Goal: Task Accomplishment & Management: Manage account settings

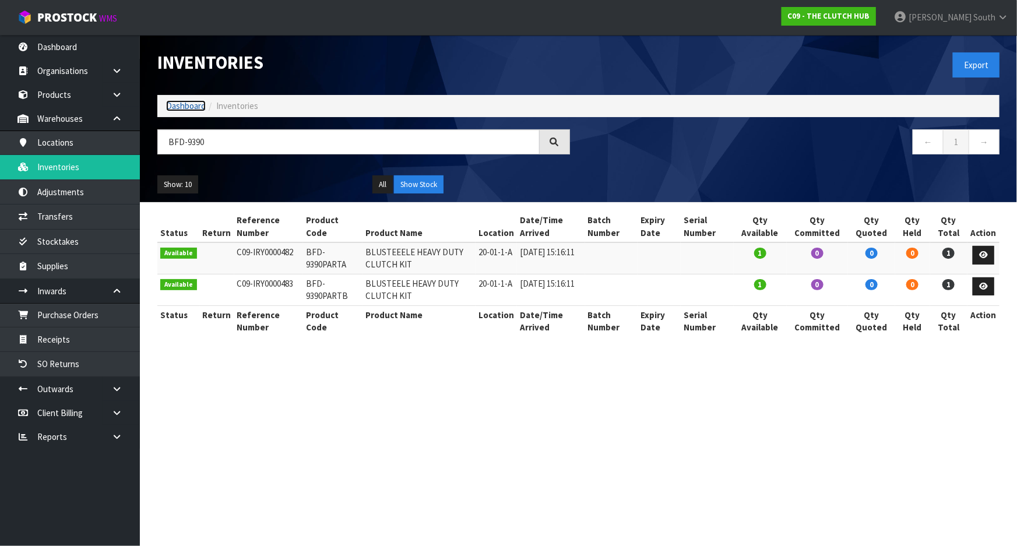
click at [185, 103] on link "Dashboard" at bounding box center [186, 105] width 40 height 11
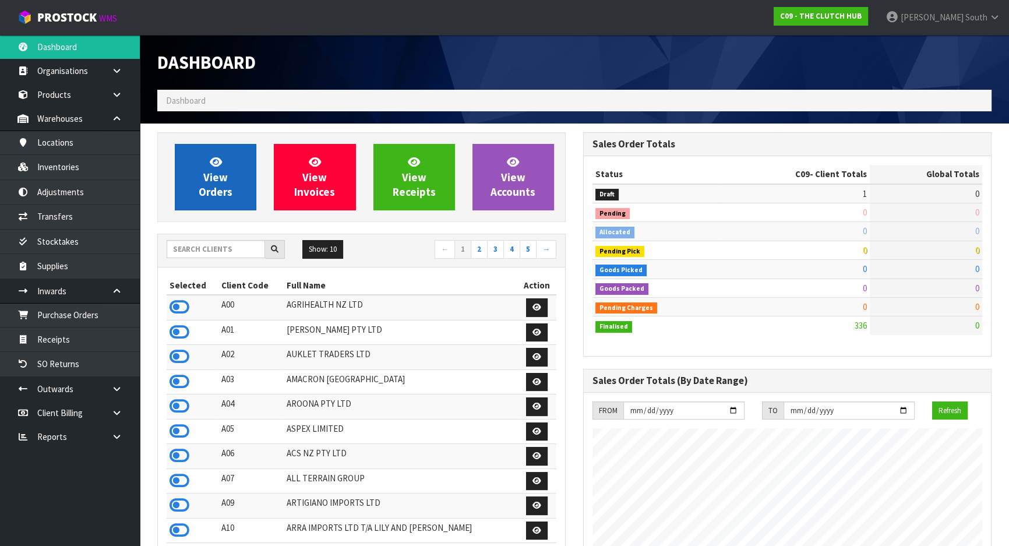
scroll to position [944, 425]
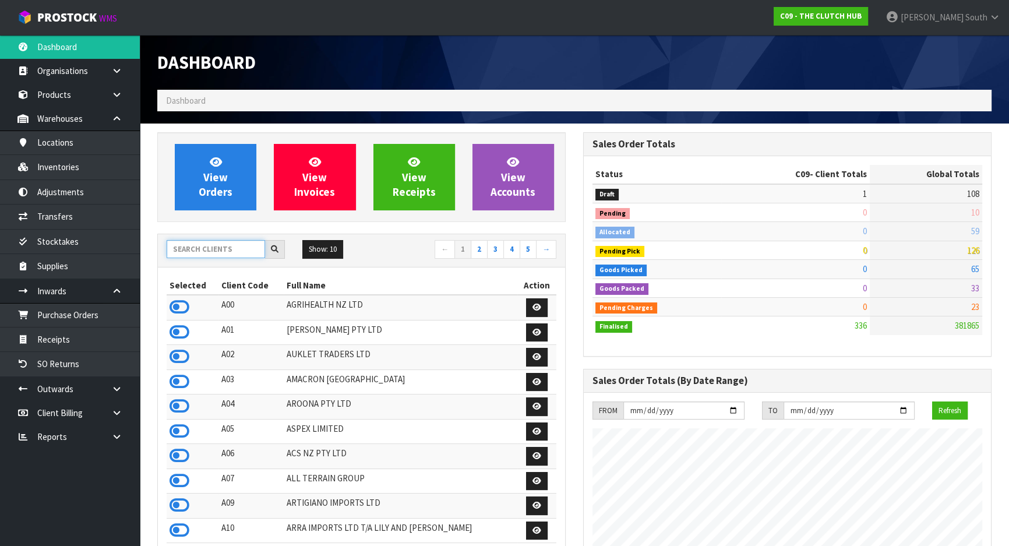
click at [210, 249] on input "text" at bounding box center [216, 249] width 98 height 18
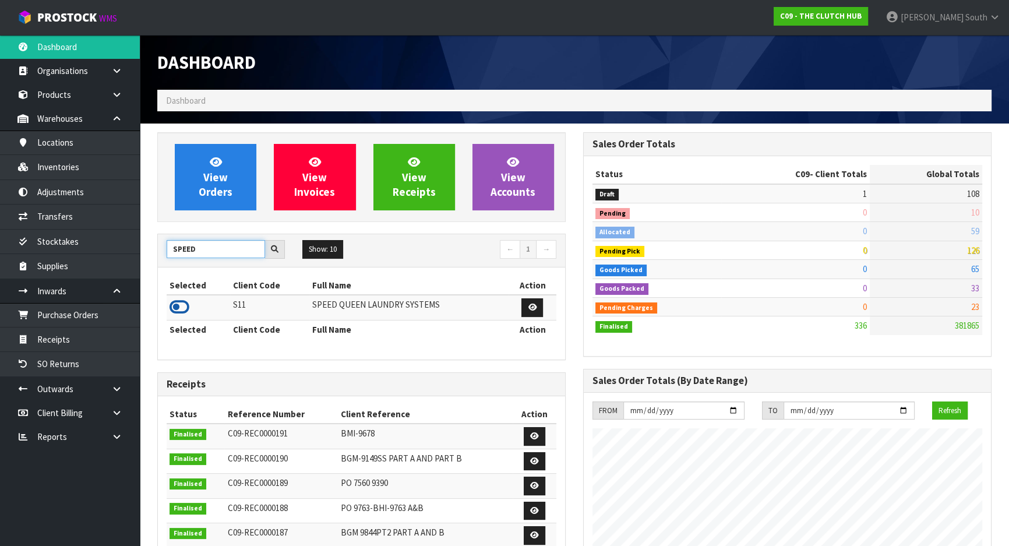
type input "SPEED"
click at [181, 309] on icon at bounding box center [180, 306] width 20 height 17
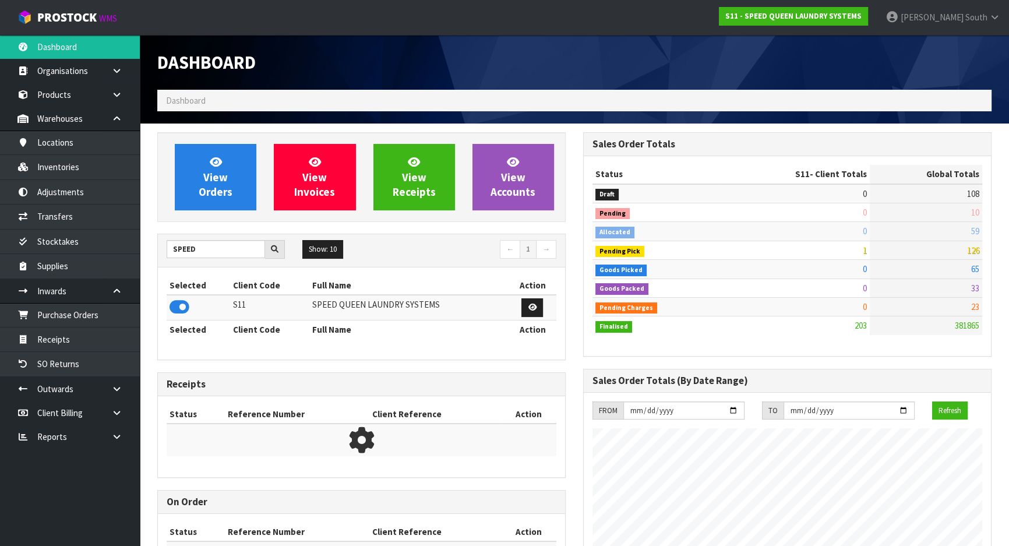
scroll to position [805, 425]
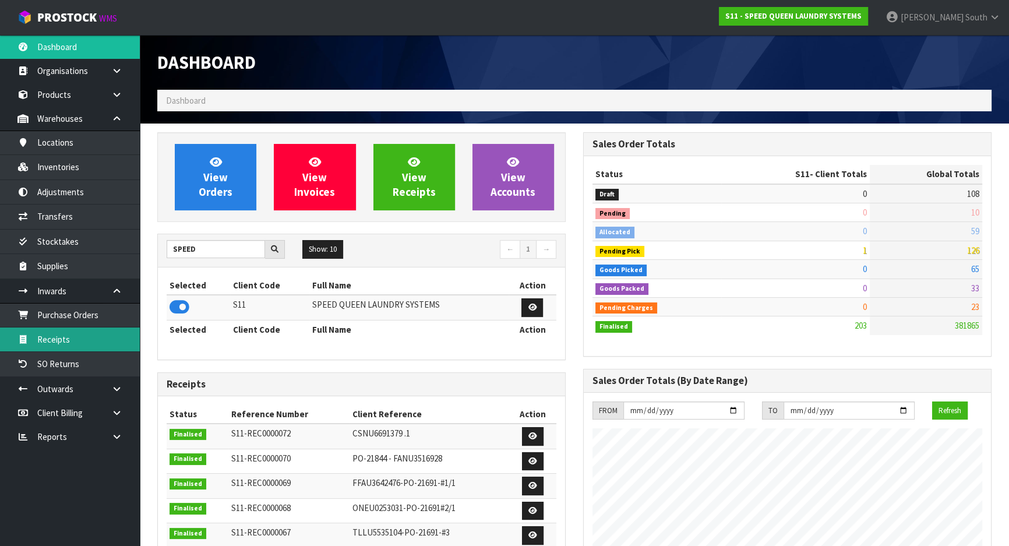
click at [77, 335] on link "Receipts" at bounding box center [70, 340] width 140 height 24
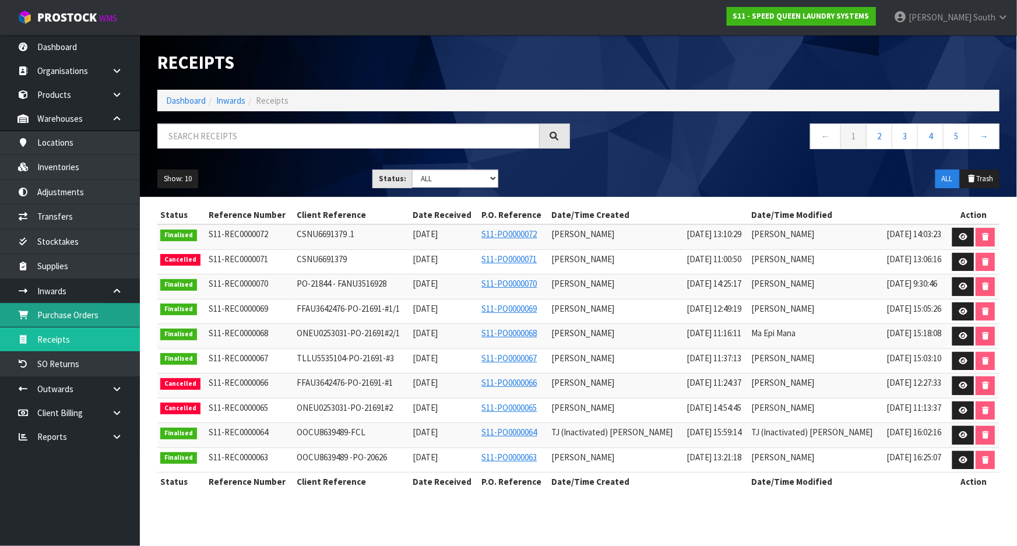
click at [86, 309] on link "Purchase Orders" at bounding box center [70, 315] width 140 height 24
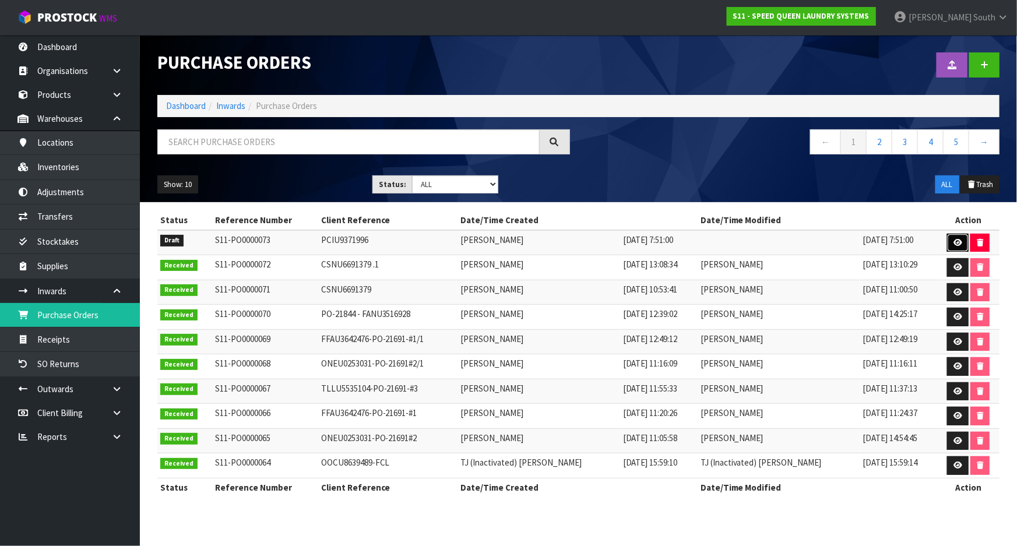
click at [947, 245] on link at bounding box center [958, 243] width 22 height 19
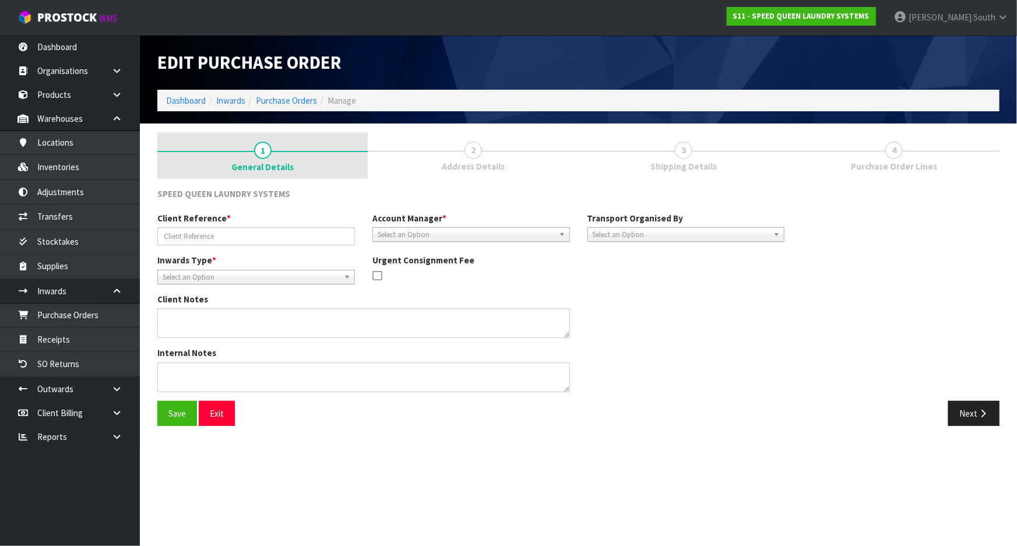
type input "PCIU9371996"
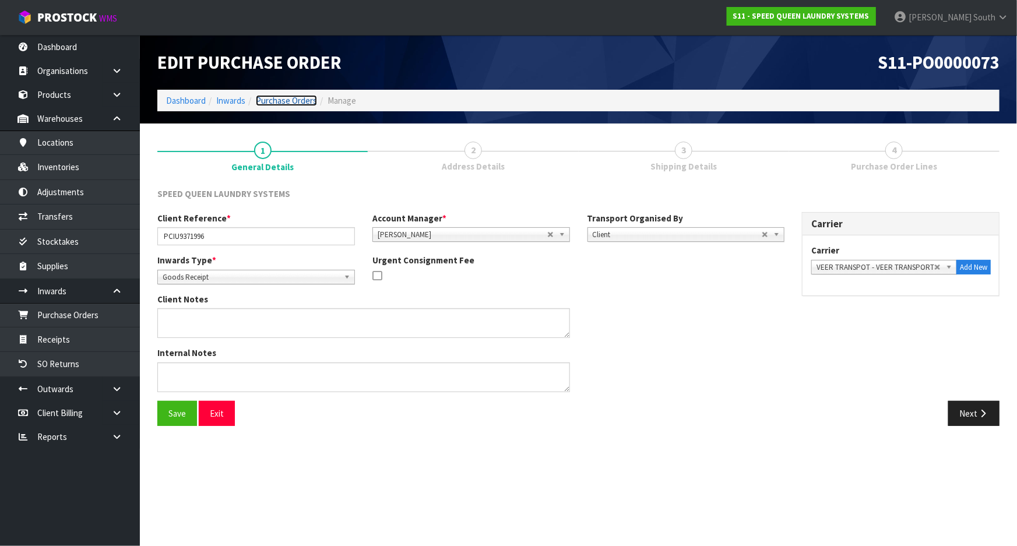
click at [292, 101] on link "Purchase Orders" at bounding box center [286, 100] width 61 height 11
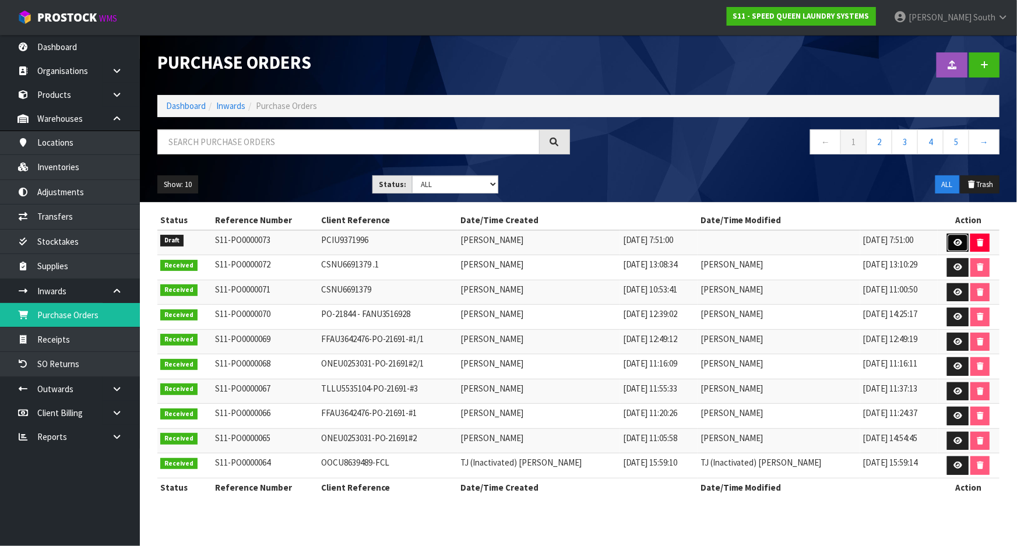
click at [953, 240] on icon at bounding box center [957, 243] width 9 height 8
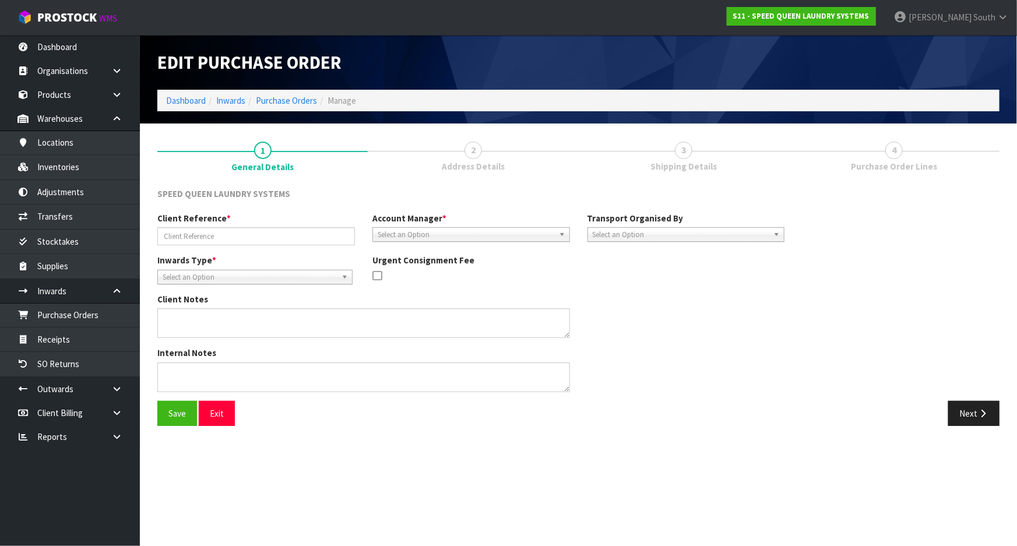
type input "PCIU9371996"
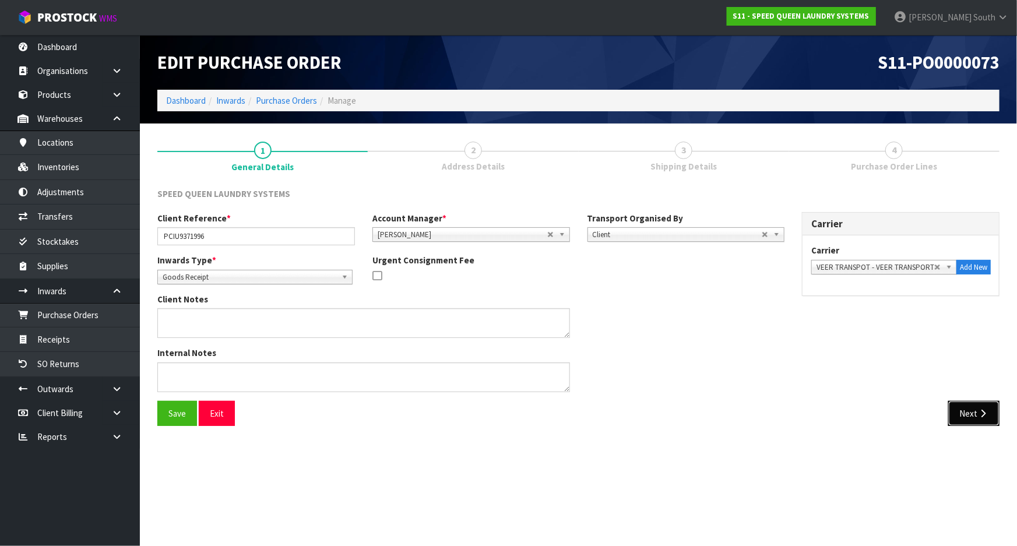
click at [976, 417] on button "Next" at bounding box center [973, 413] width 51 height 25
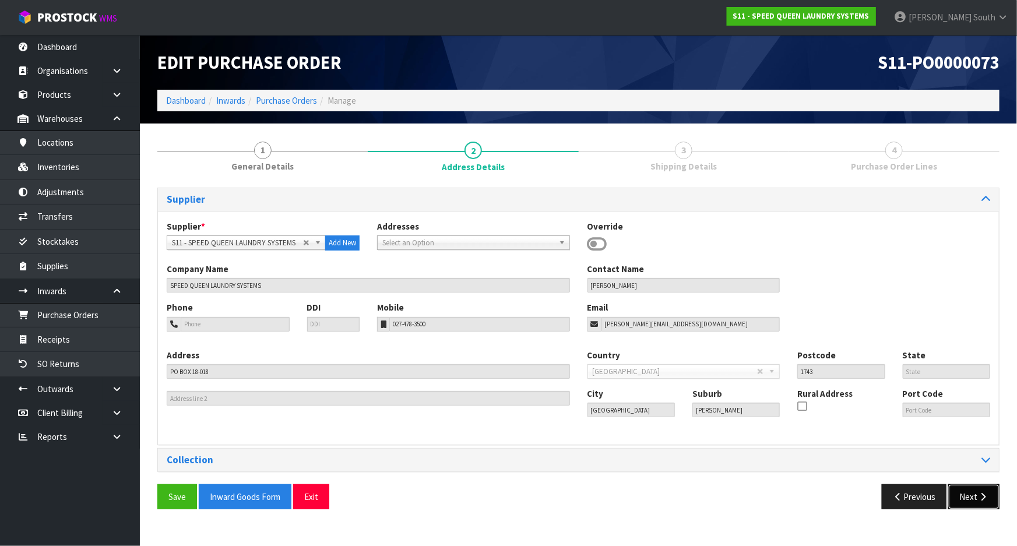
click at [987, 504] on button "Next" at bounding box center [973, 496] width 51 height 25
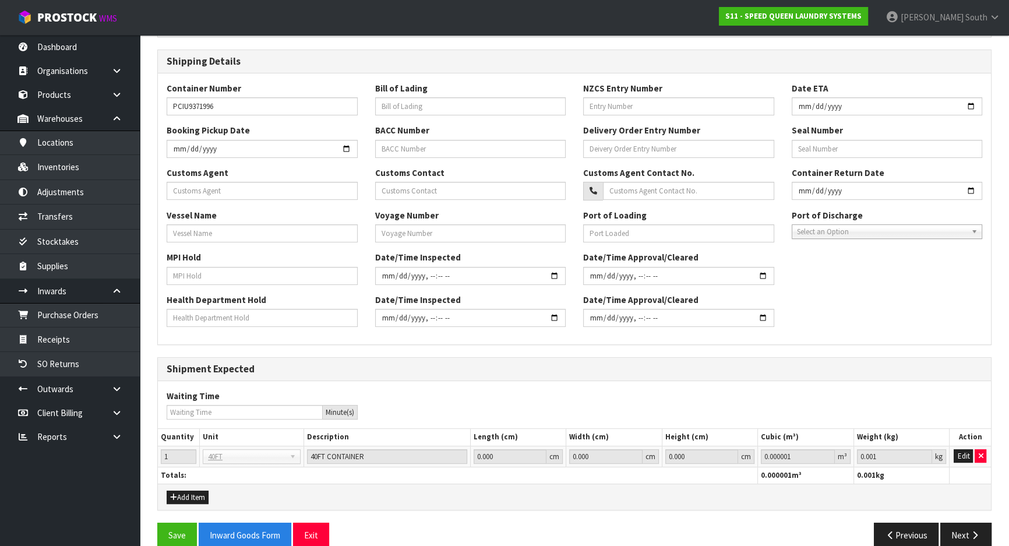
scroll to position [252, 0]
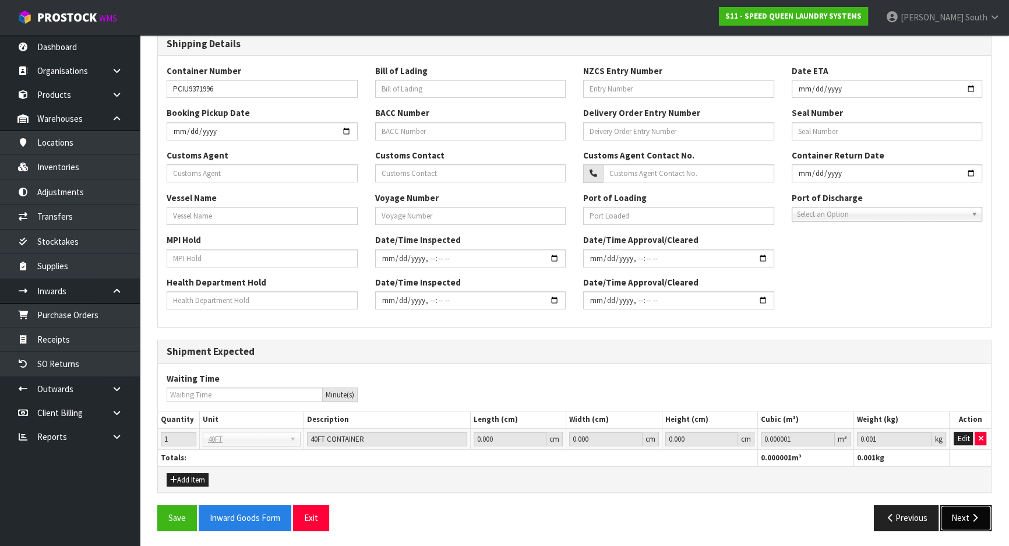
click at [959, 512] on button "Next" at bounding box center [966, 517] width 51 height 25
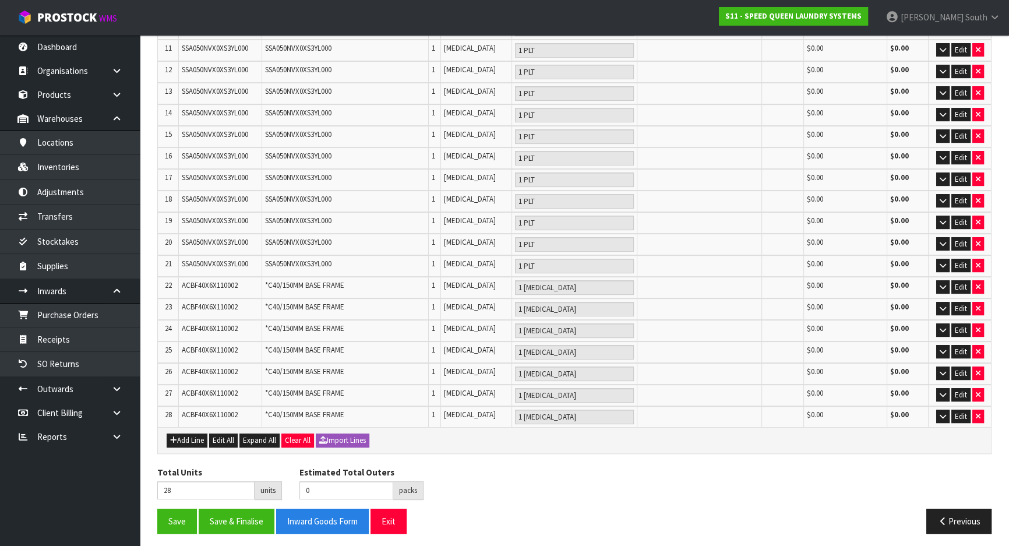
scroll to position [417, 0]
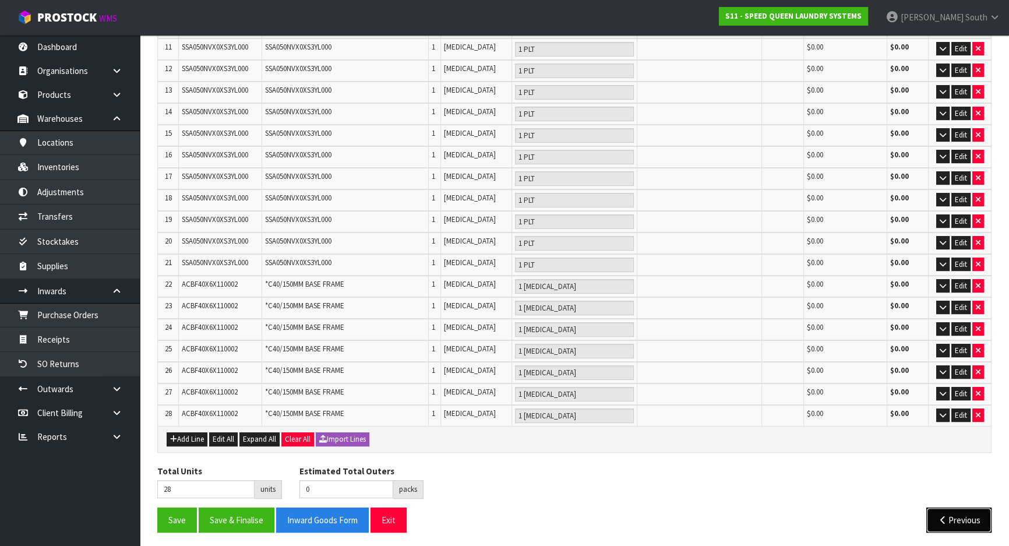
click at [963, 513] on button "Previous" at bounding box center [959, 520] width 65 height 25
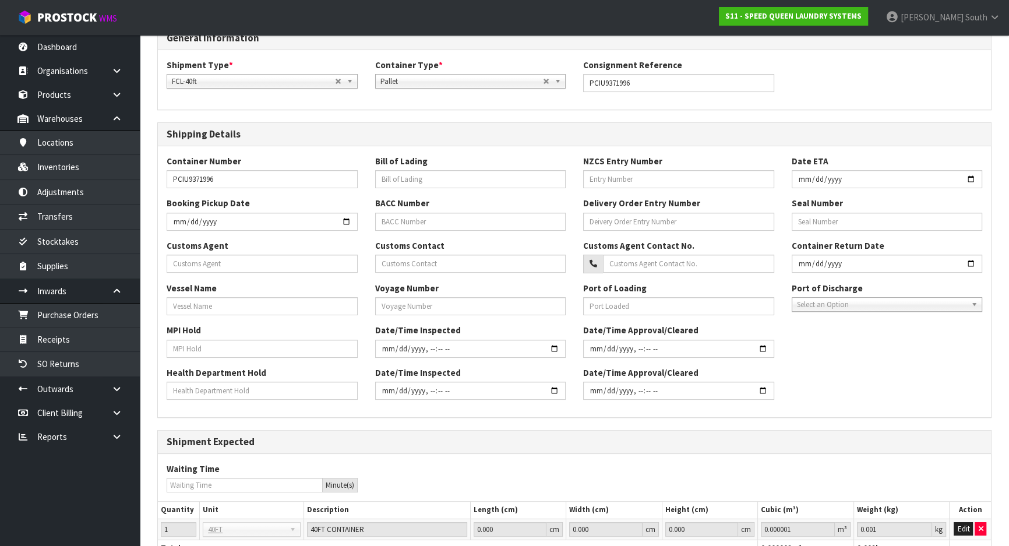
scroll to position [146, 0]
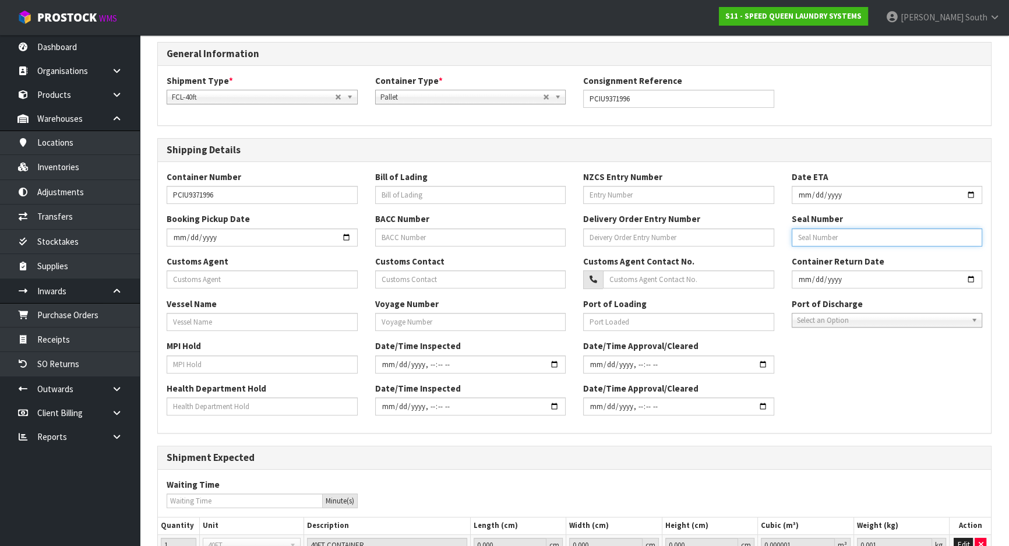
click at [827, 244] on input "text" at bounding box center [887, 237] width 191 height 18
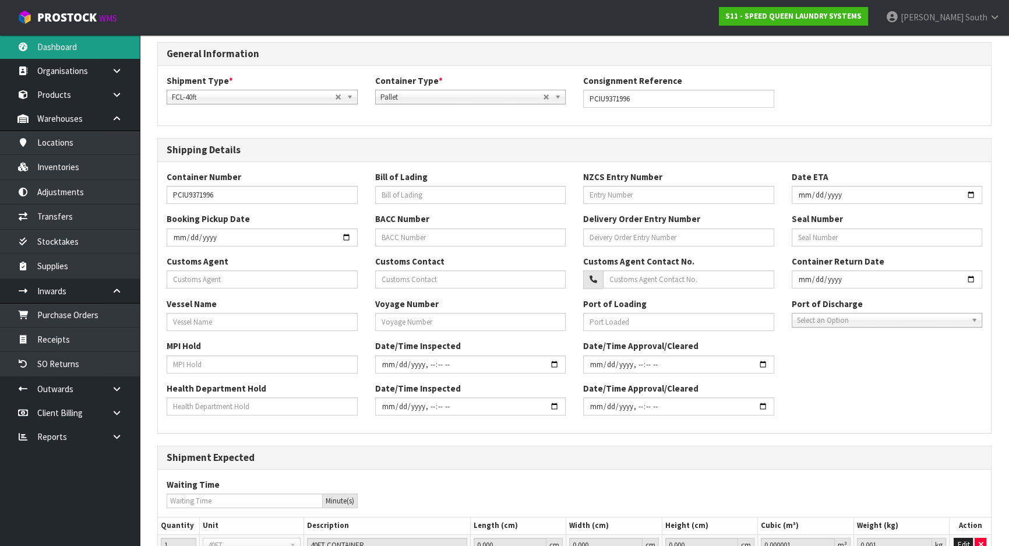
click at [87, 47] on link "Dashboard" at bounding box center [70, 47] width 140 height 24
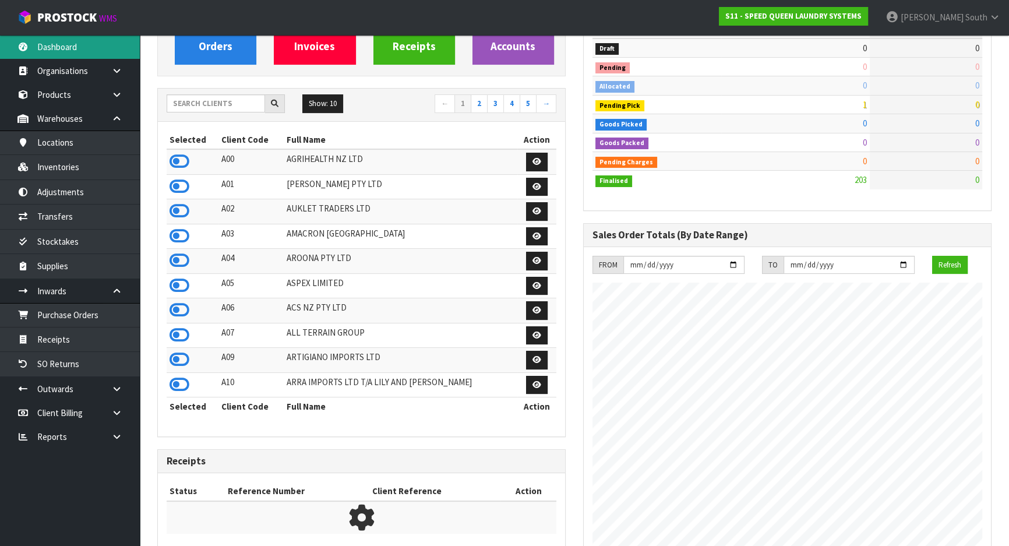
scroll to position [805, 425]
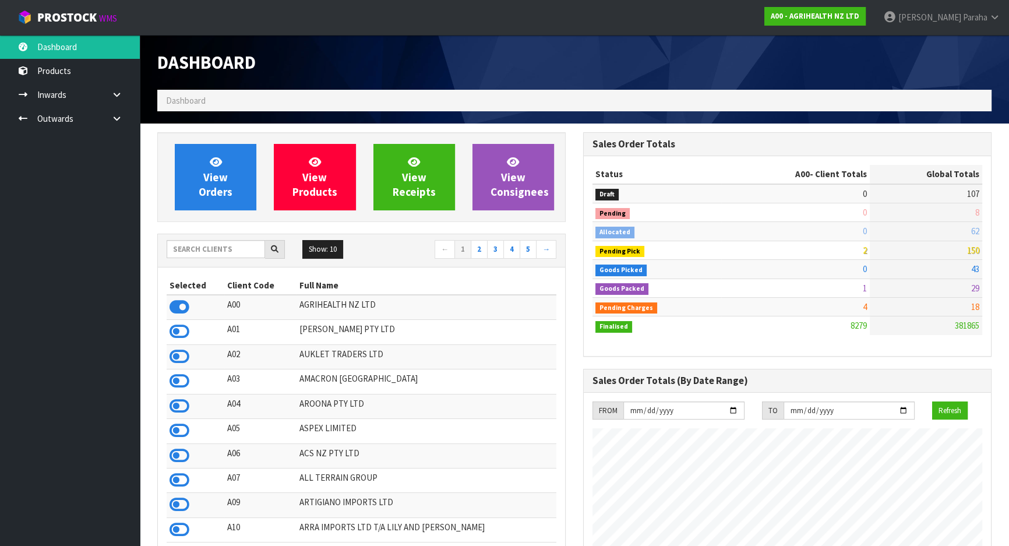
scroll to position [881, 425]
click at [218, 244] on input "text" at bounding box center [216, 249] width 98 height 18
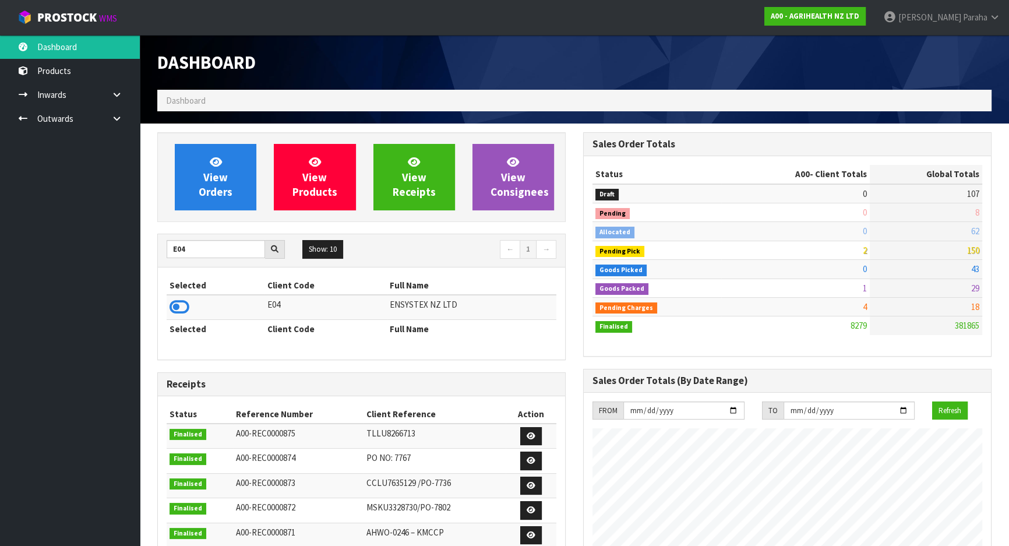
type input "E04"
click at [182, 309] on icon at bounding box center [180, 306] width 20 height 17
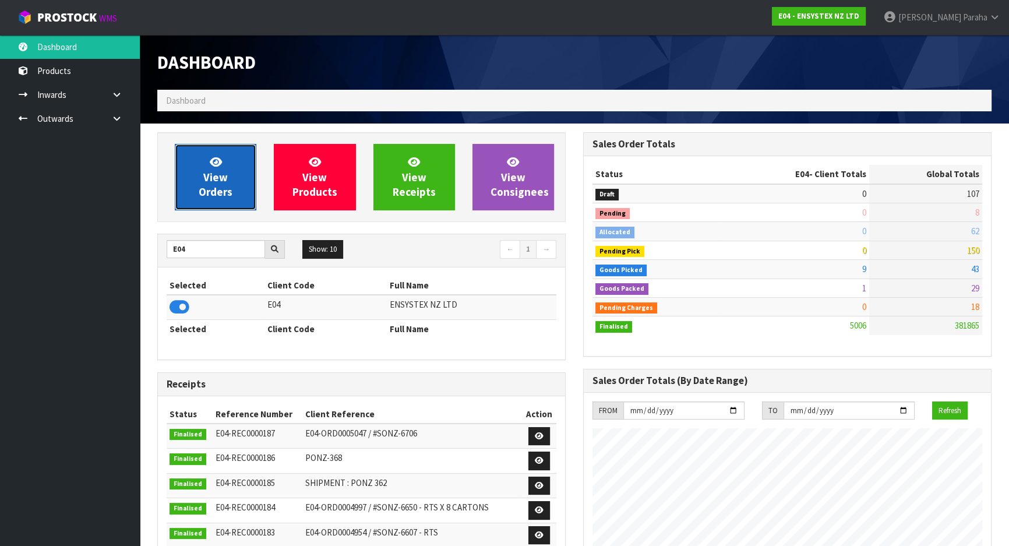
click at [213, 202] on link "View Orders" at bounding box center [216, 177] width 82 height 66
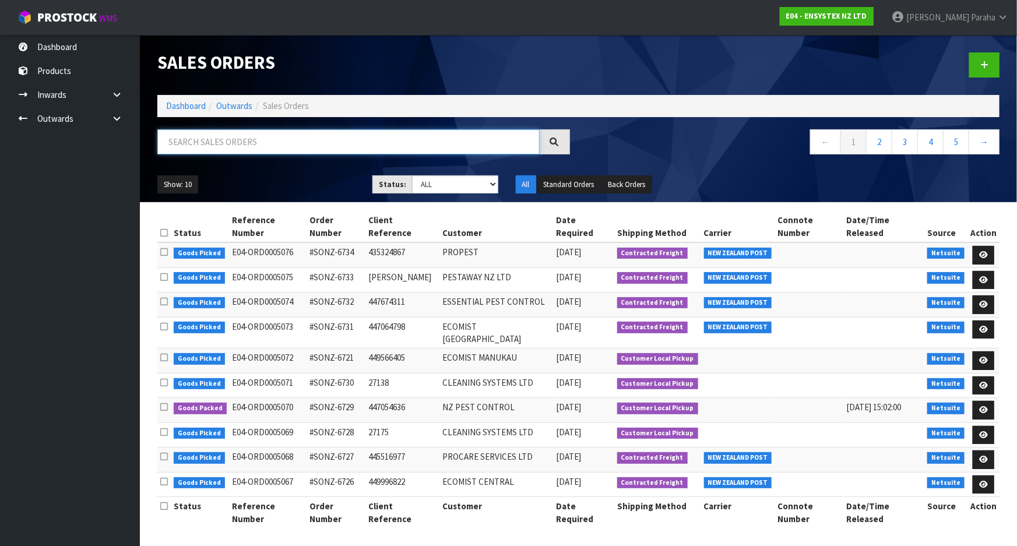
click at [256, 139] on input "text" at bounding box center [348, 141] width 382 height 25
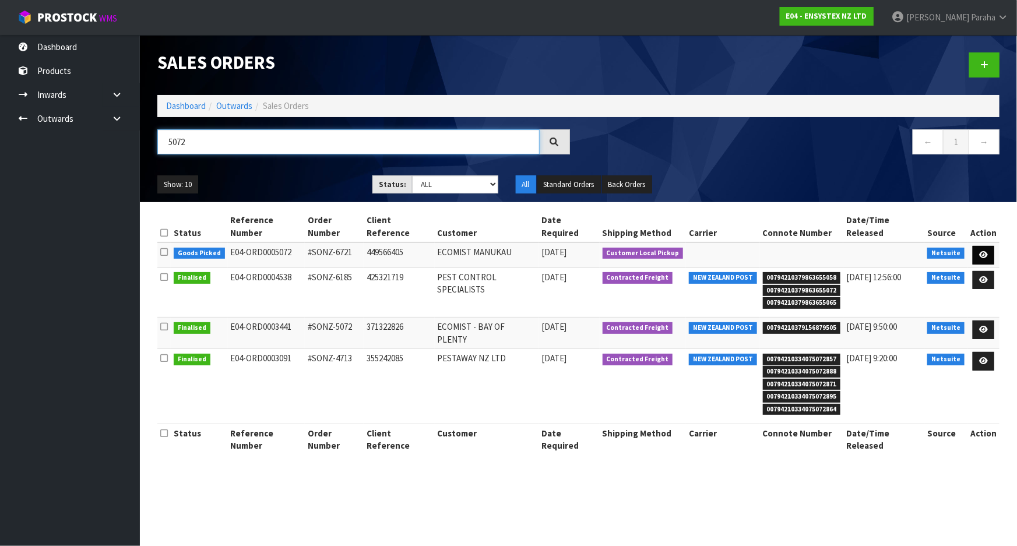
type input "5072"
click at [985, 251] on icon at bounding box center [983, 255] width 9 height 8
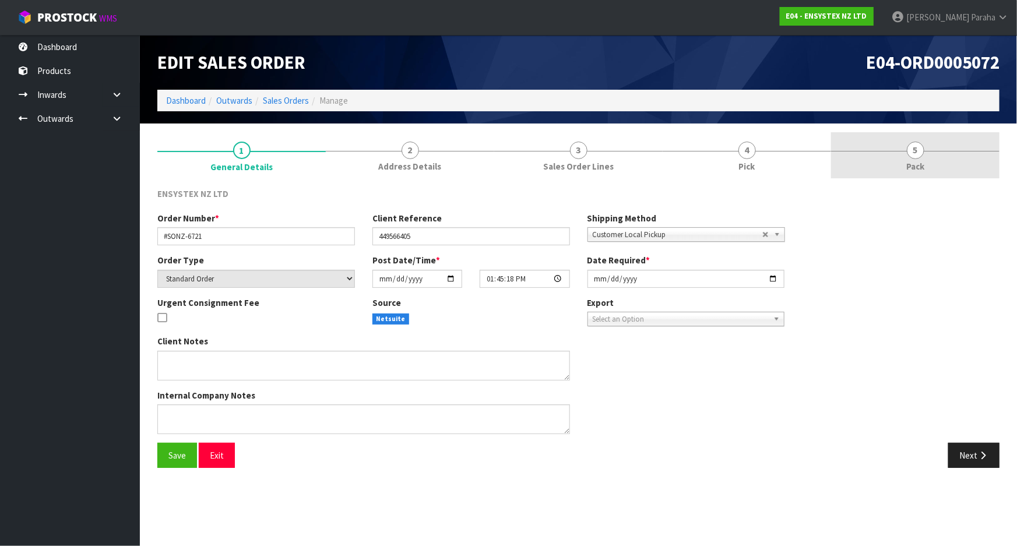
click at [908, 153] on span "5" at bounding box center [915, 150] width 17 height 17
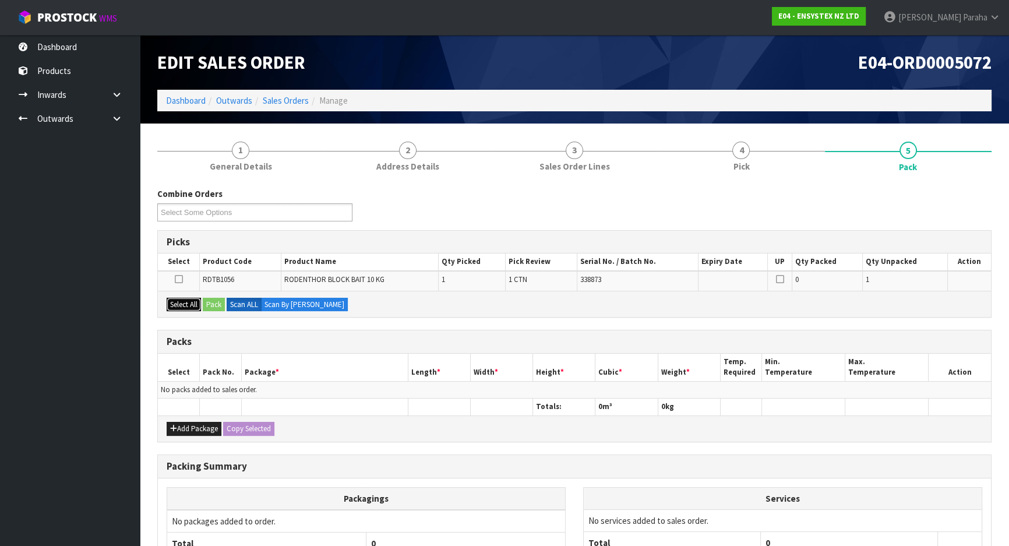
click at [186, 299] on button "Select All" at bounding box center [184, 305] width 34 height 14
click at [194, 303] on button "Select All" at bounding box center [184, 305] width 34 height 14
click at [180, 280] on icon at bounding box center [179, 279] width 8 height 1
click at [0, 0] on input "checkbox" at bounding box center [0, 0] width 0 height 0
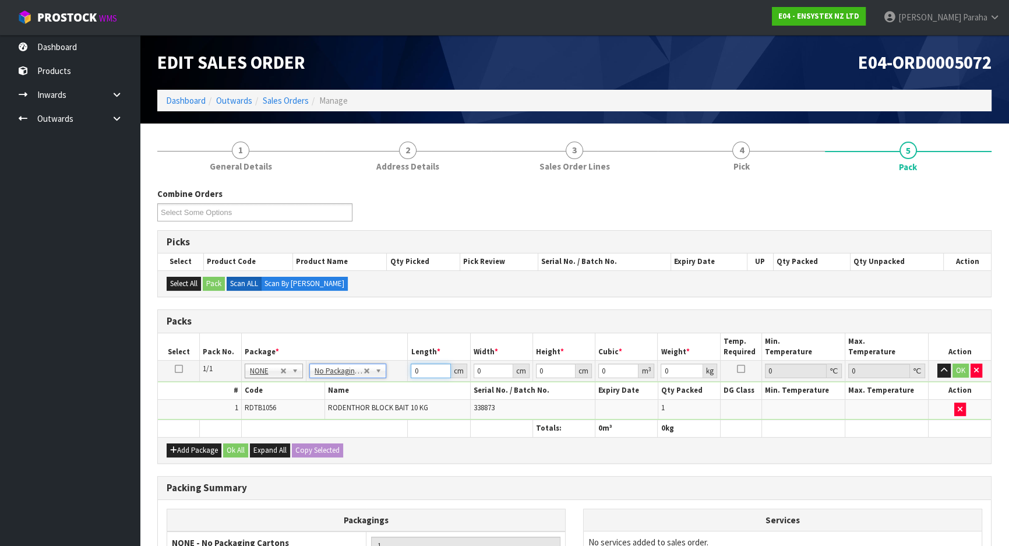
click at [423, 371] on input "0" at bounding box center [431, 371] width 40 height 15
type input "40"
type input "30"
type input "2"
type input "0.0024"
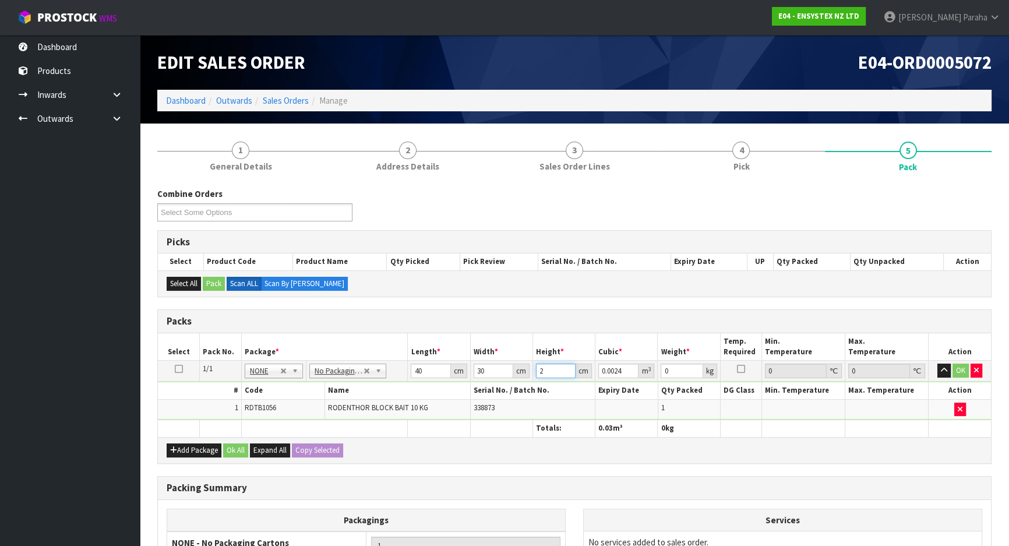
type input "25"
type input "0.03"
type input "25"
type input "11"
click at [938, 364] on button "button" at bounding box center [944, 371] width 13 height 14
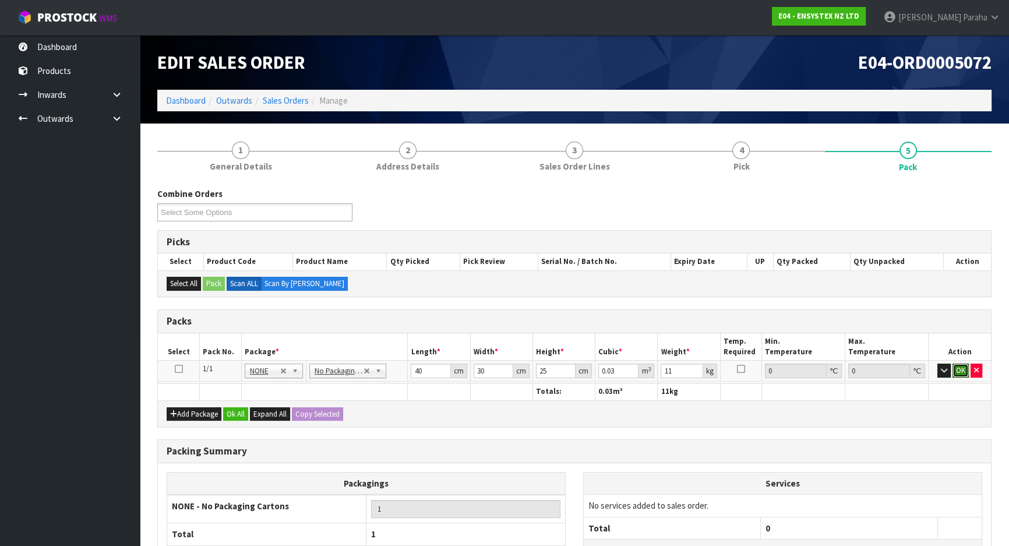
click button "OK" at bounding box center [961, 371] width 16 height 14
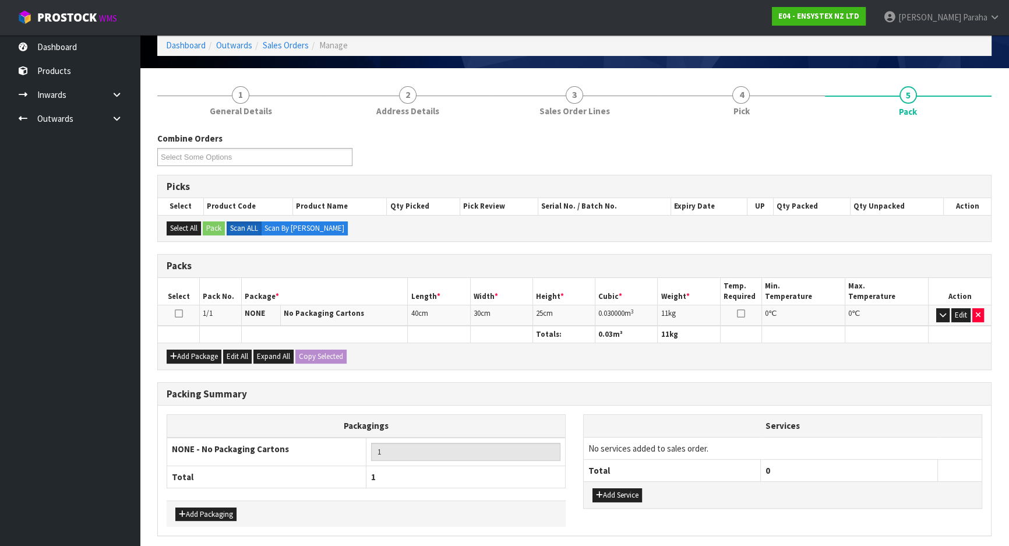
scroll to position [98, 0]
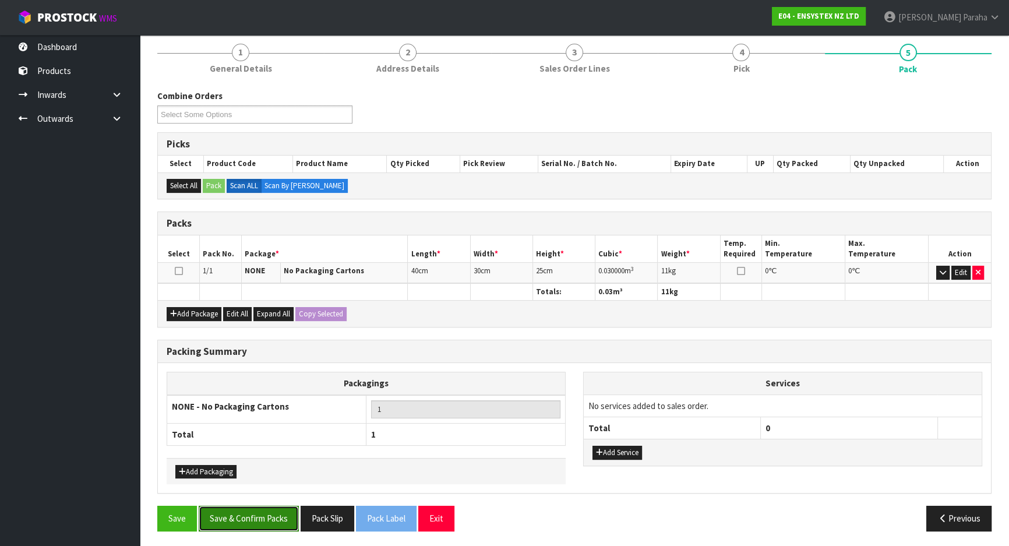
click at [264, 519] on button "Save & Confirm Packs" at bounding box center [249, 518] width 100 height 25
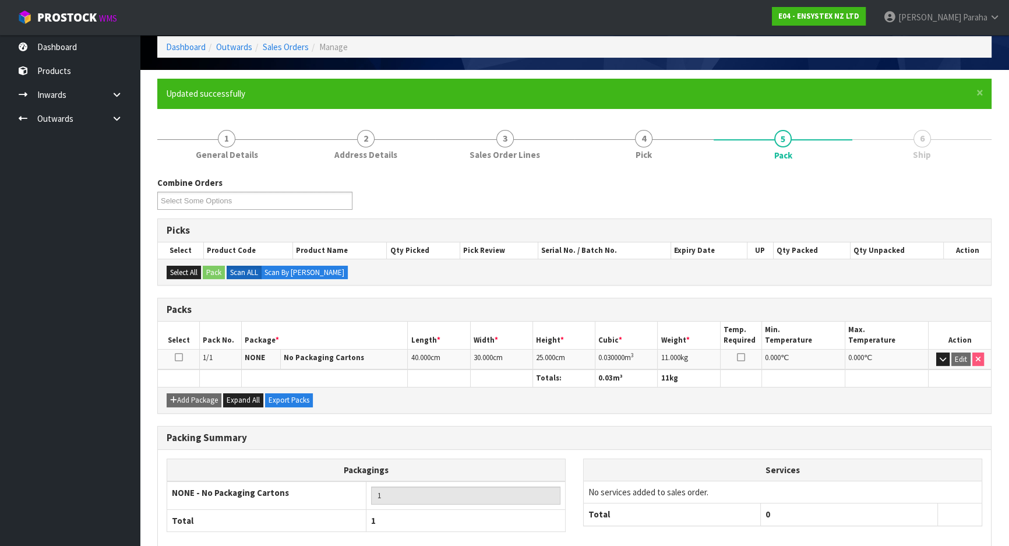
scroll to position [114, 0]
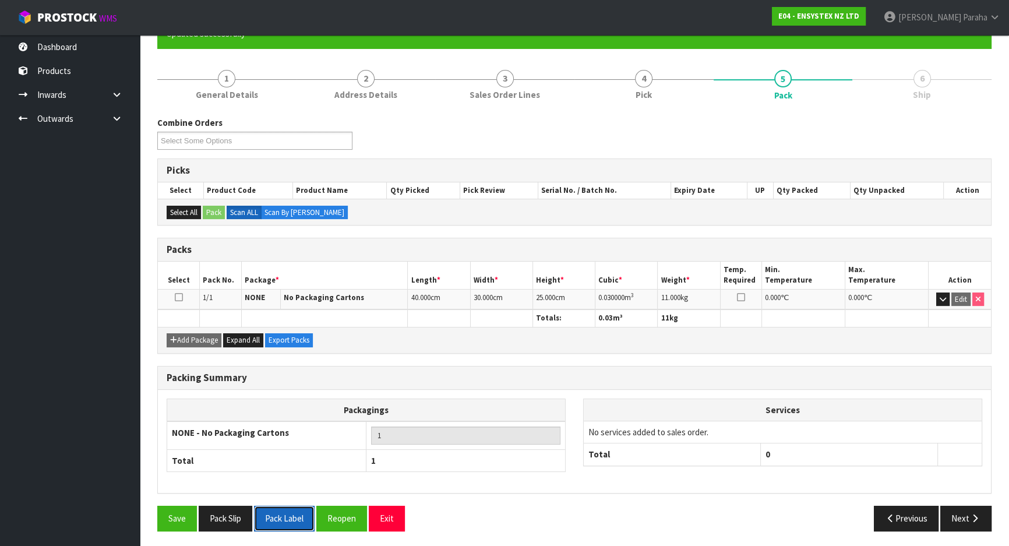
click at [305, 516] on button "Pack Label" at bounding box center [284, 518] width 61 height 25
click at [963, 520] on button "Next" at bounding box center [966, 518] width 51 height 25
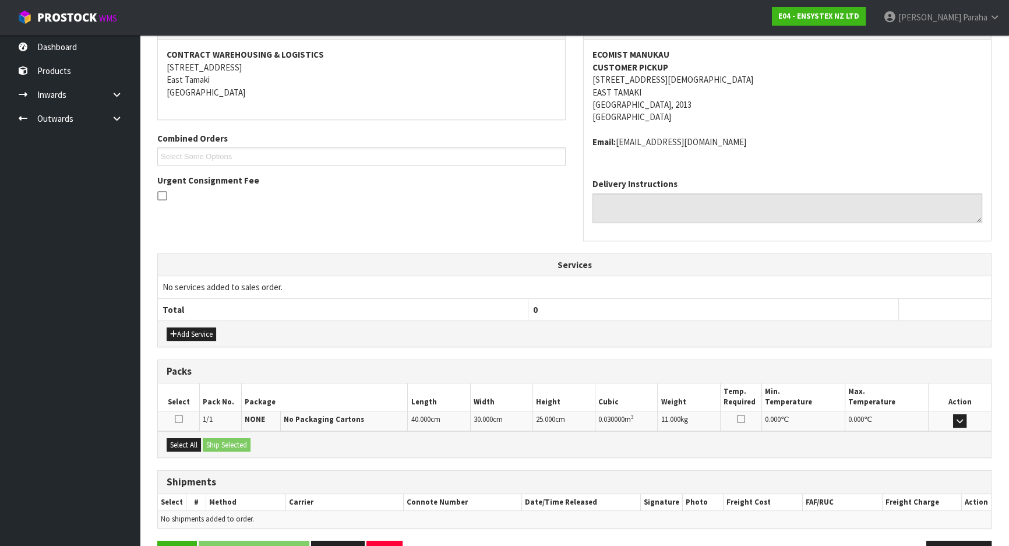
scroll to position [249, 0]
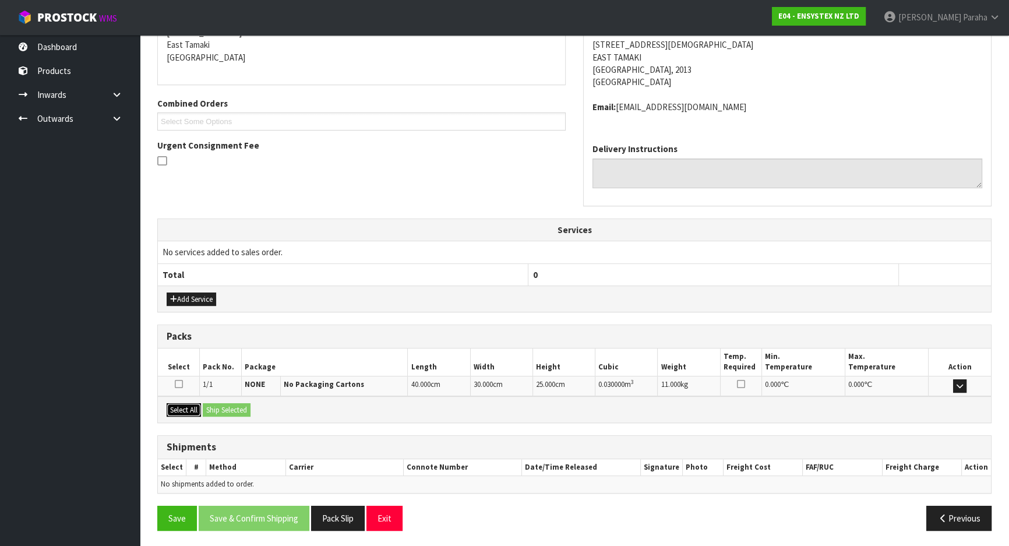
click at [196, 411] on button "Select All" at bounding box center [184, 410] width 34 height 14
click at [214, 408] on button "Ship Selected" at bounding box center [227, 410] width 48 height 14
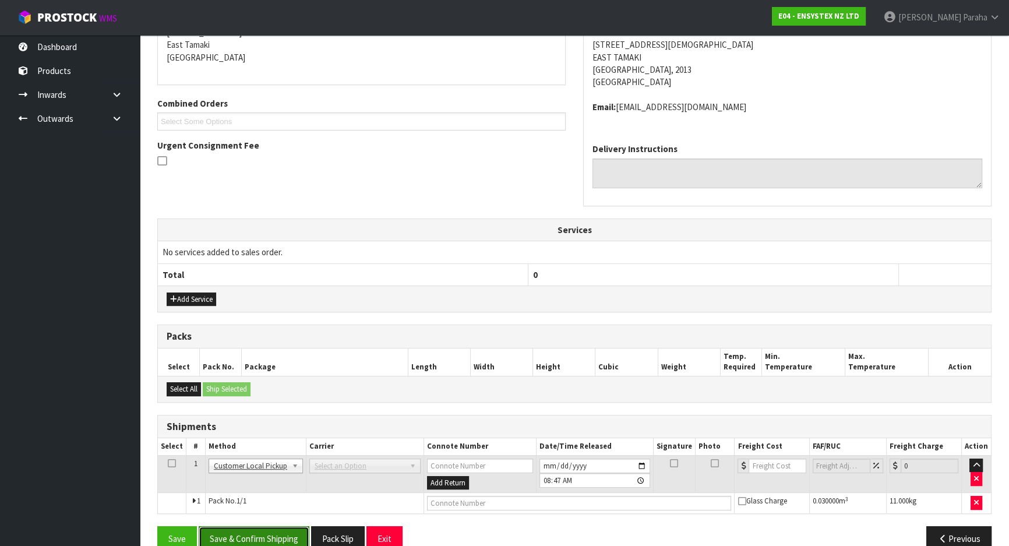
click at [253, 534] on button "Save & Confirm Shipping" at bounding box center [254, 538] width 111 height 25
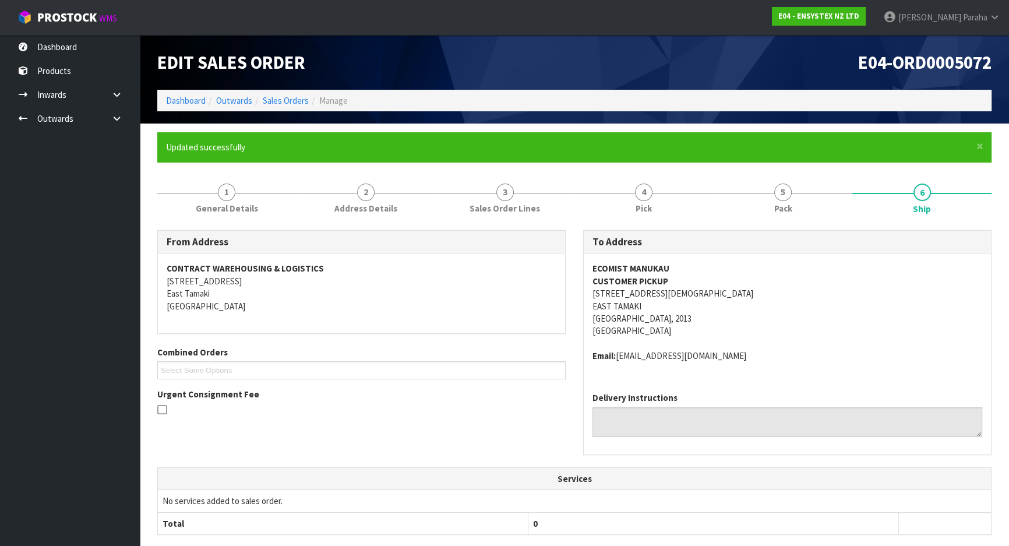
scroll to position [241, 0]
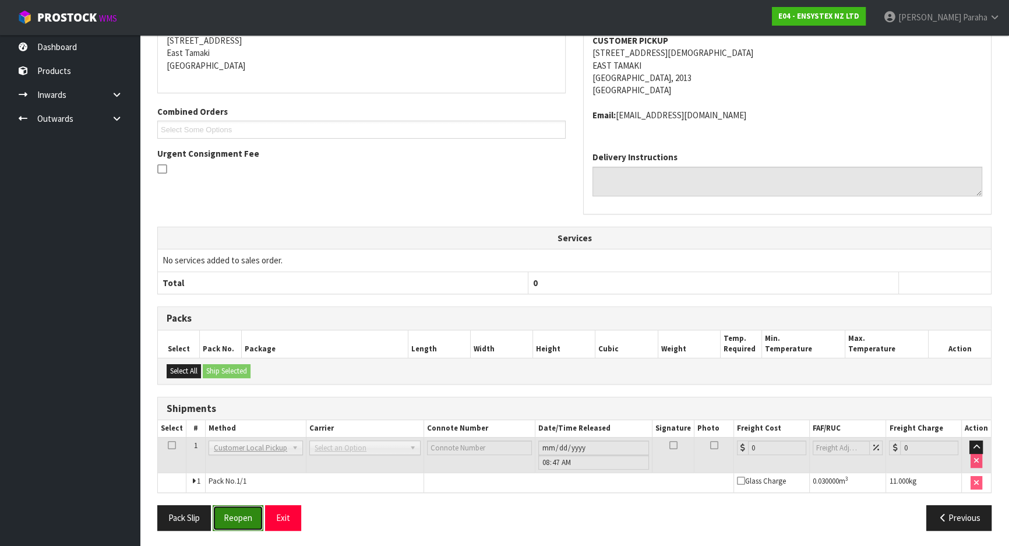
click at [244, 512] on button "Reopen" at bounding box center [238, 517] width 51 height 25
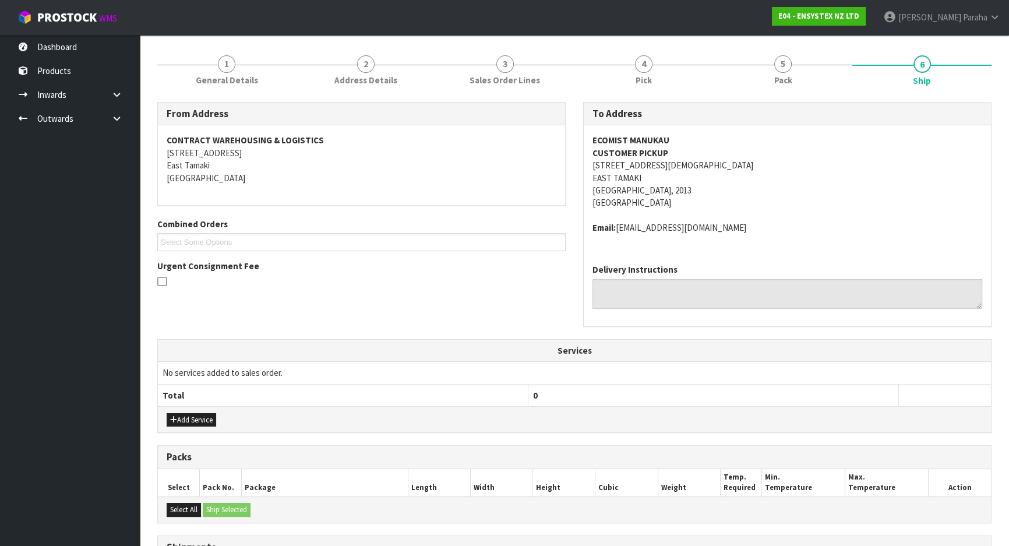
scroll to position [269, 0]
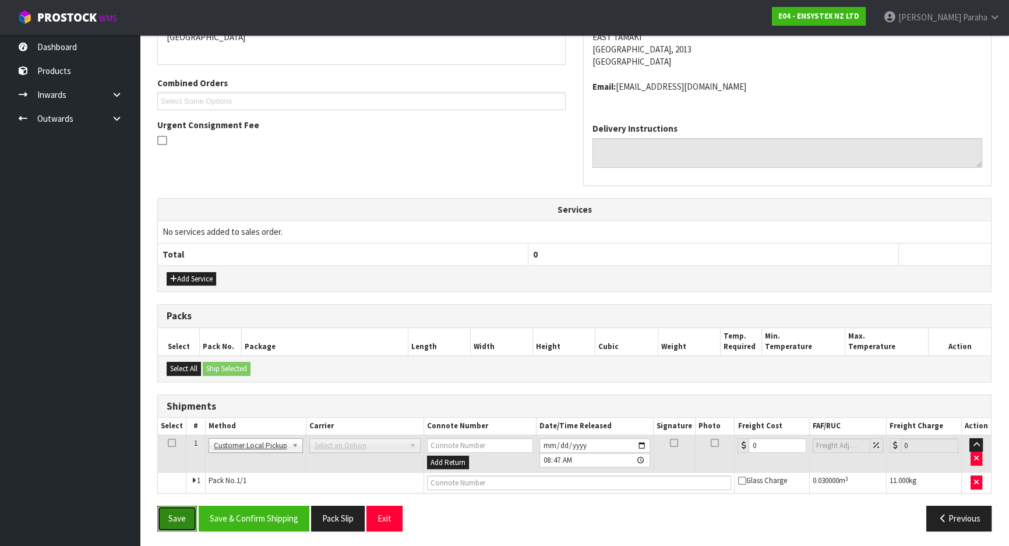
click at [176, 510] on button "Save" at bounding box center [177, 518] width 40 height 25
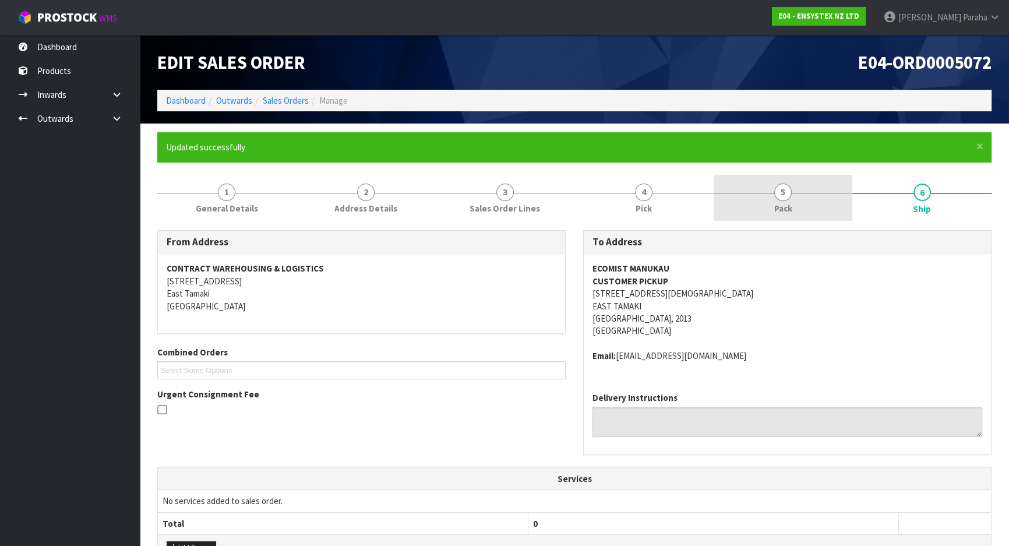
click at [736, 202] on link "5 Pack" at bounding box center [783, 198] width 139 height 46
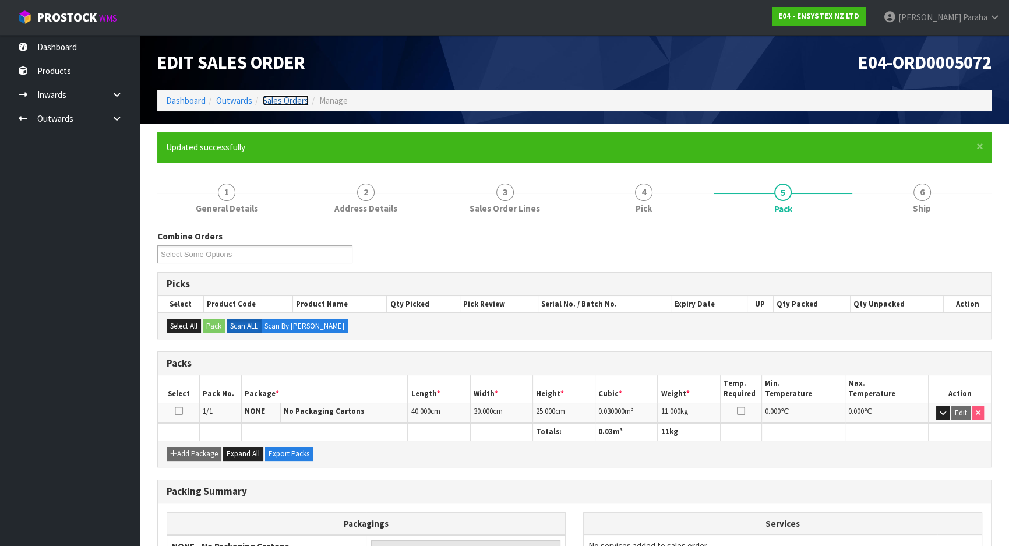
click at [288, 101] on link "Sales Orders" at bounding box center [286, 100] width 46 height 11
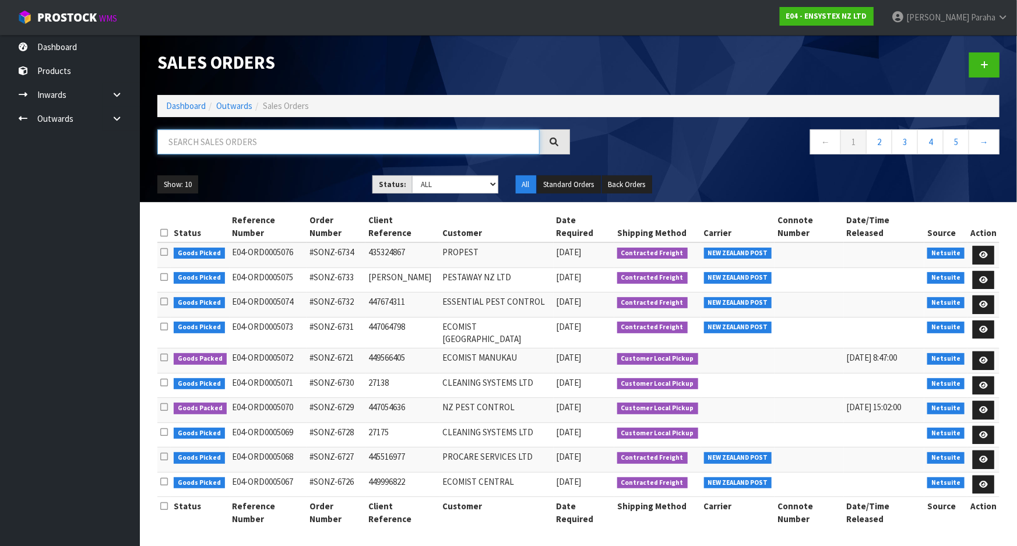
click at [344, 142] on input "text" at bounding box center [348, 141] width 382 height 25
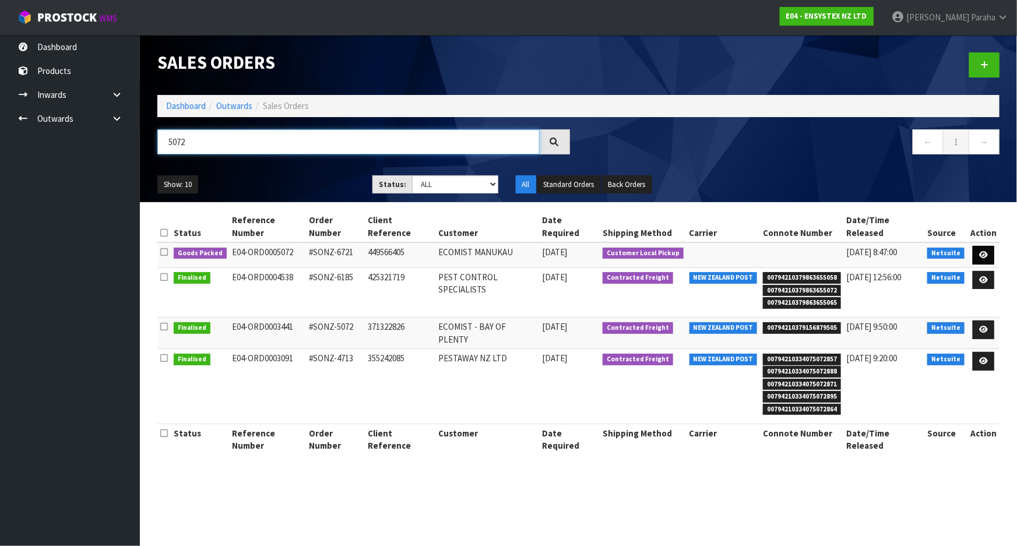
type input "5072"
click at [989, 246] on link at bounding box center [984, 255] width 22 height 19
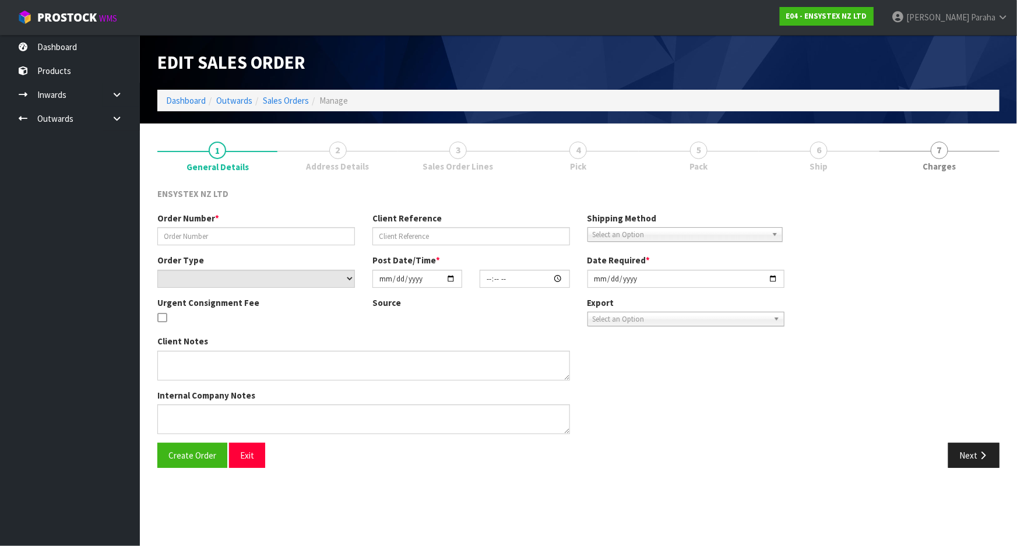
type input "#SONZ-6721"
type input "449566405"
select select "number:0"
type input "2025-09-18"
type input "13:45:18.000"
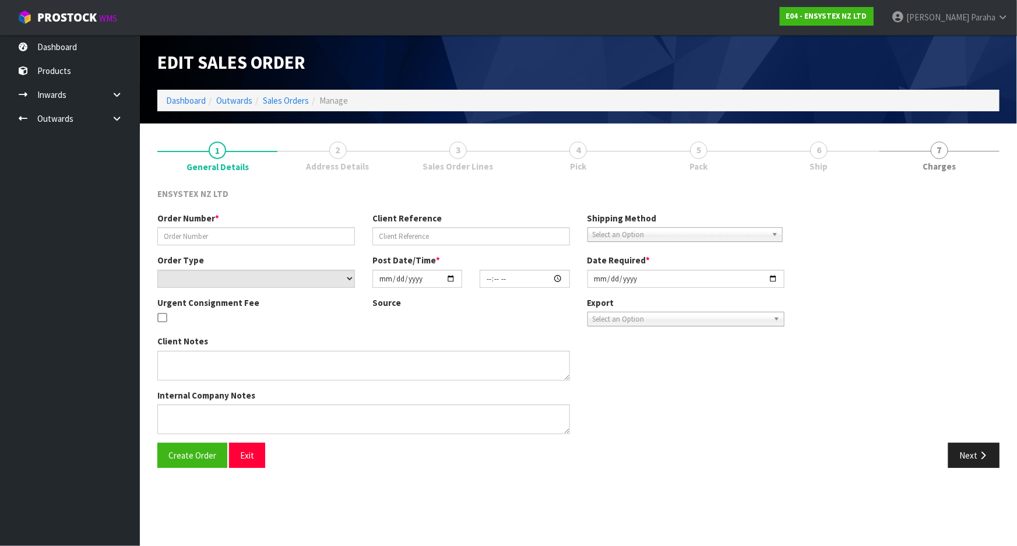
type input "2025-09-19"
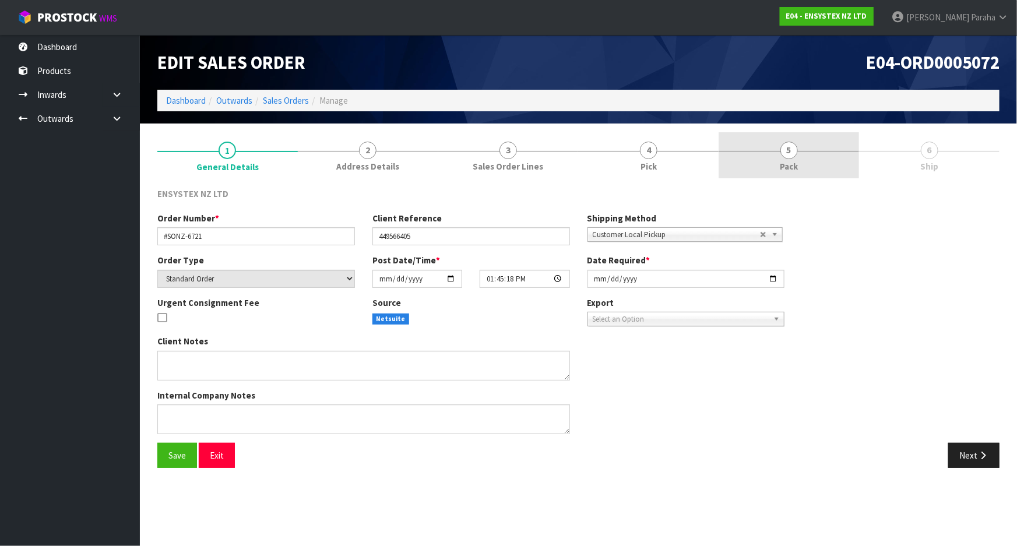
click at [787, 152] on span "5" at bounding box center [788, 150] width 17 height 17
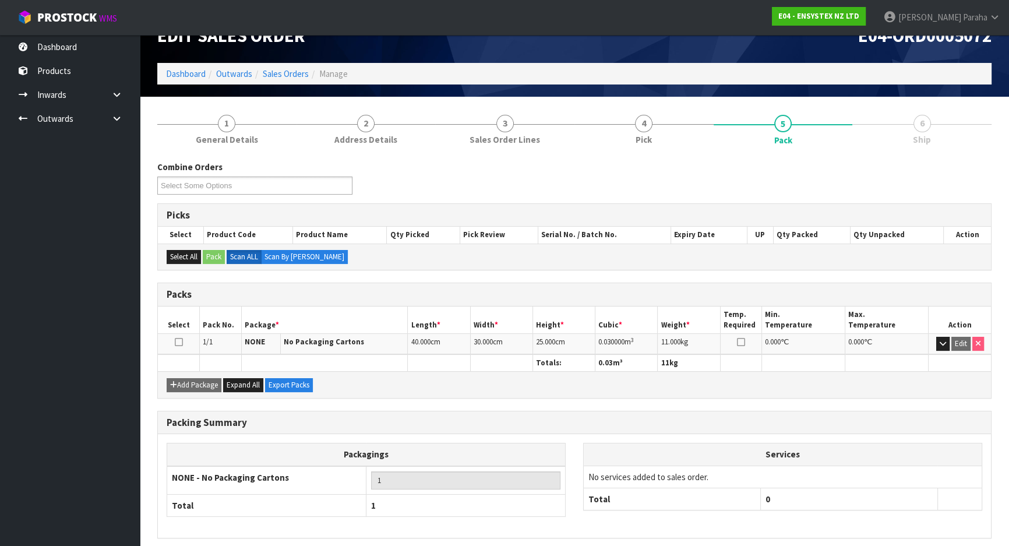
scroll to position [72, 0]
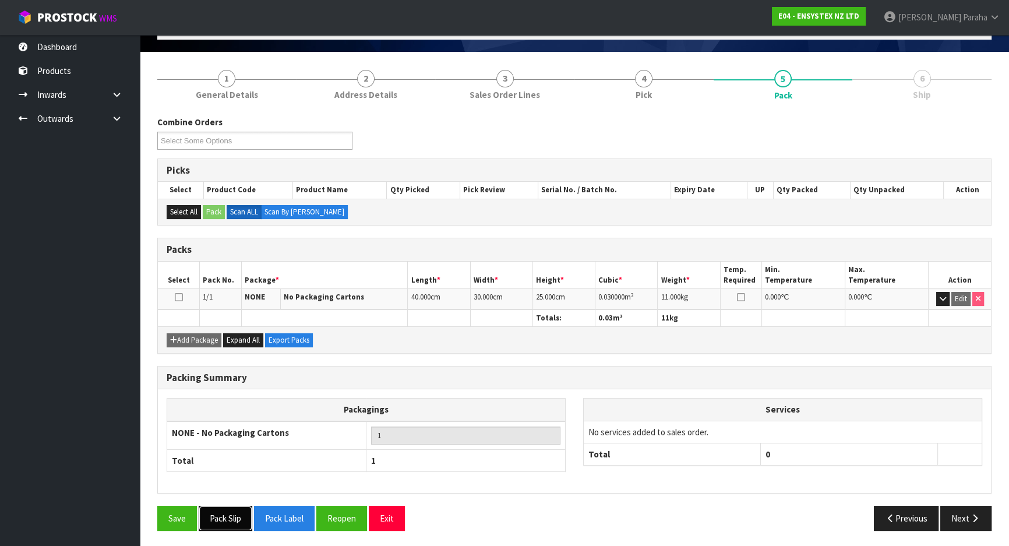
click at [235, 518] on button "Pack Slip" at bounding box center [226, 518] width 54 height 25
